Goal: Task Accomplishment & Management: Manage account settings

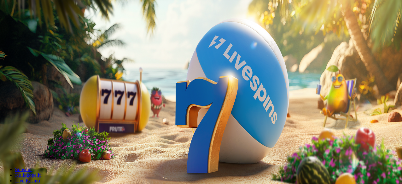
click at [54, 26] on button "Kirjaudu" at bounding box center [43, 23] width 20 height 7
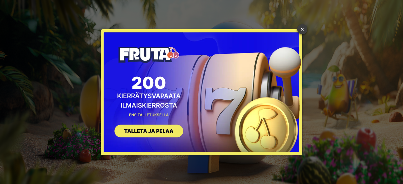
click at [302, 32] on link "×" at bounding box center [302, 29] width 10 height 10
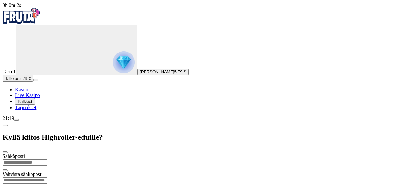
click at [32, 104] on span "Palkkiot" at bounding box center [25, 101] width 15 height 5
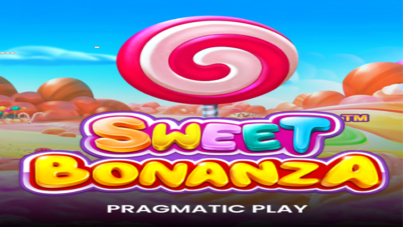
click at [13, 53] on span "fullscreen-exit icon" at bounding box center [13, 53] width 0 height 0
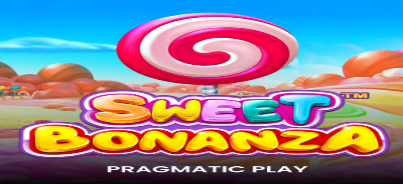
click at [30, 98] on span "Live Kasino" at bounding box center [27, 95] width 25 height 5
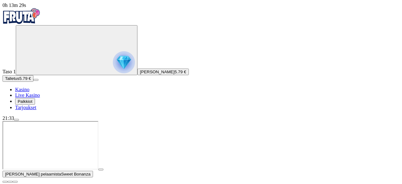
click at [5, 182] on span "close icon" at bounding box center [5, 182] width 0 height 0
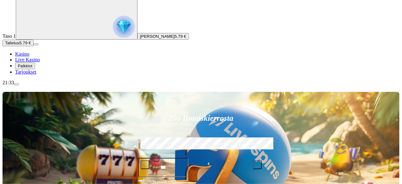
scroll to position [37, 0]
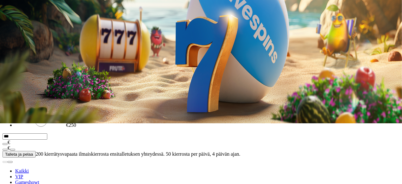
scroll to position [62, 0]
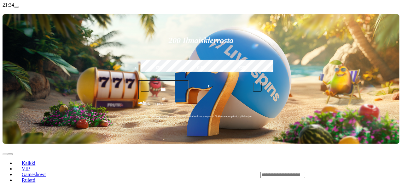
scroll to position [114, 0]
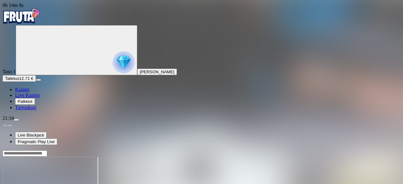
click at [113, 65] on img "Primary" at bounding box center [124, 62] width 22 height 22
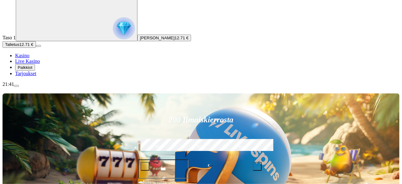
scroll to position [35, 0]
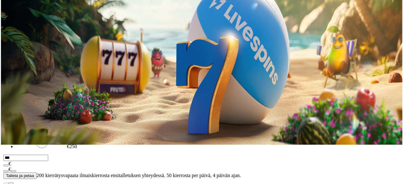
scroll to position [40, 0]
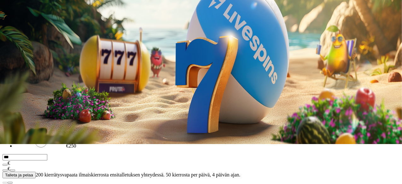
click at [140, 34] on span "[PERSON_NAME]" at bounding box center [157, 32] width 35 height 5
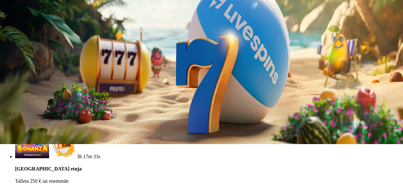
click at [16, 80] on span "menu icon" at bounding box center [16, 80] width 0 height 0
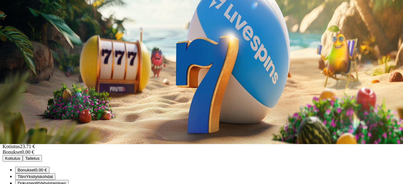
click at [23, 155] on button "Kotiutus" at bounding box center [13, 158] width 20 height 7
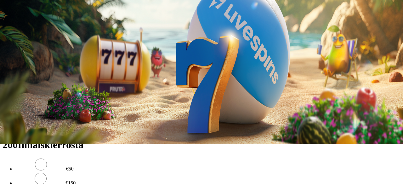
click at [47, 114] on input "number" at bounding box center [25, 117] width 45 height 6
type input "*****"
click at [26, 127] on span "Ulosmaksu" at bounding box center [15, 129] width 21 height 5
